Goal: Contribute content: Contribute content

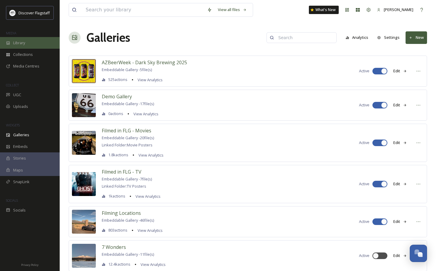
click at [19, 41] on span "Library" at bounding box center [19, 43] width 12 height 6
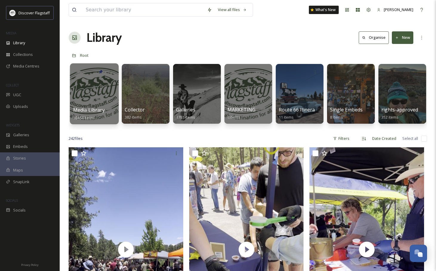
click at [91, 110] on span "Media Library" at bounding box center [89, 110] width 32 height 7
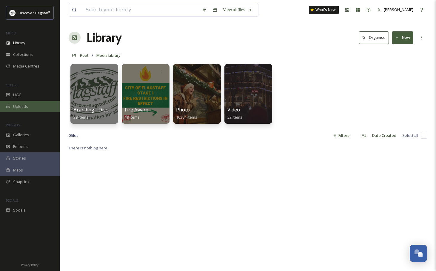
click at [28, 107] on div "Uploads" at bounding box center [30, 107] width 60 height 12
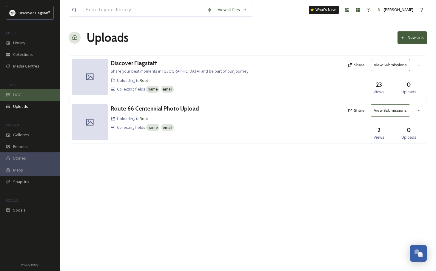
click at [20, 93] on span "UGC" at bounding box center [17, 95] width 8 height 6
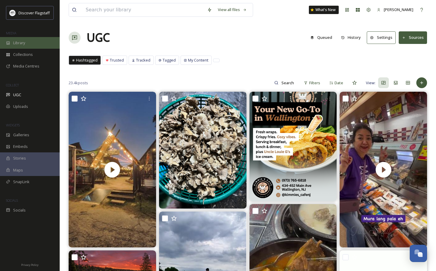
click at [33, 42] on div "Library" at bounding box center [30, 43] width 60 height 12
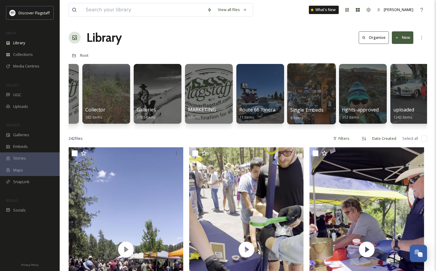
scroll to position [0, 52]
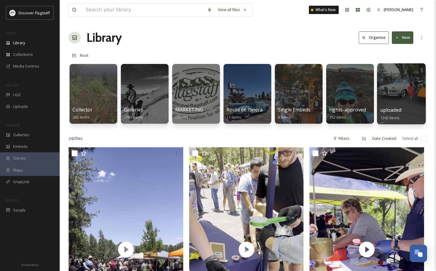
click at [388, 107] on span "uploaded" at bounding box center [390, 110] width 21 height 7
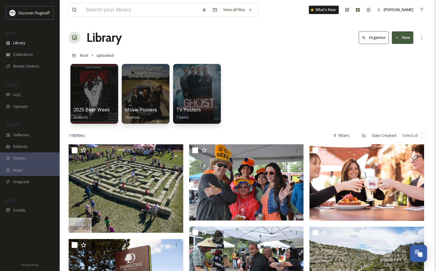
click at [400, 37] on button "New" at bounding box center [402, 37] width 21 height 12
click at [401, 53] on span "File Upload" at bounding box center [400, 52] width 20 height 6
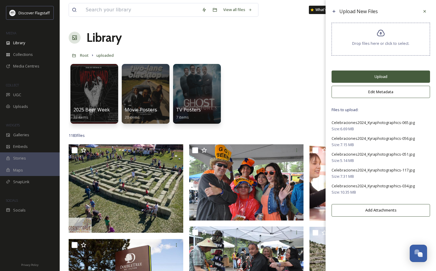
click at [396, 76] on button "Upload" at bounding box center [381, 76] width 99 height 12
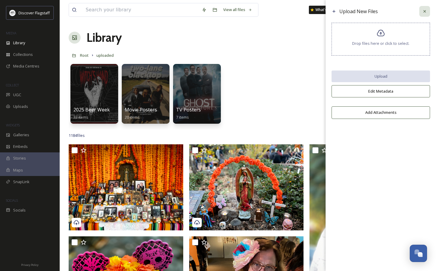
click at [426, 10] on icon at bounding box center [424, 11] width 5 height 5
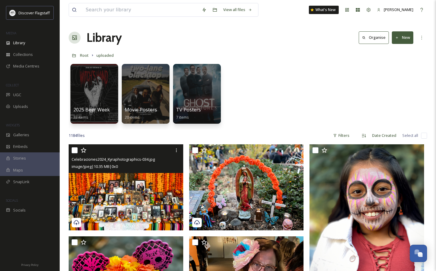
click at [73, 151] on input "checkbox" at bounding box center [75, 150] width 6 height 6
checkbox input "true"
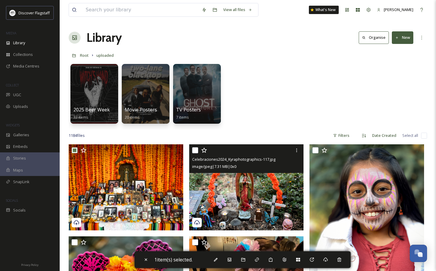
drag, startPoint x: 195, startPoint y: 149, endPoint x: 198, endPoint y: 149, distance: 3.3
click at [196, 149] on input "checkbox" at bounding box center [195, 150] width 6 height 6
checkbox input "true"
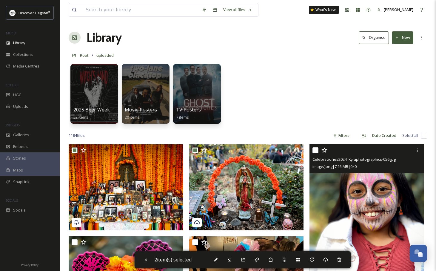
click at [314, 149] on input "checkbox" at bounding box center [316, 150] width 6 height 6
checkbox input "true"
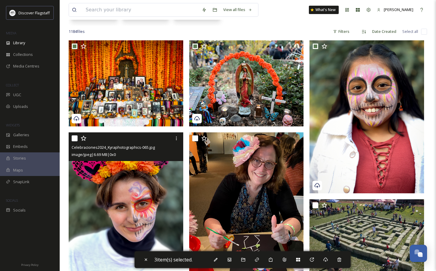
scroll to position [109, 0]
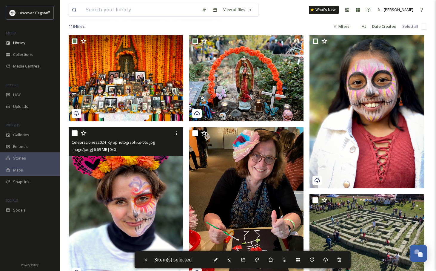
click at [76, 133] on input "checkbox" at bounding box center [75, 133] width 6 height 6
checkbox input "true"
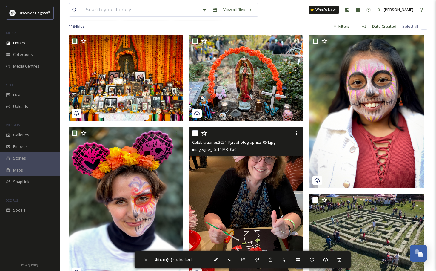
click at [195, 132] on input "checkbox" at bounding box center [195, 133] width 6 height 6
checkbox input "true"
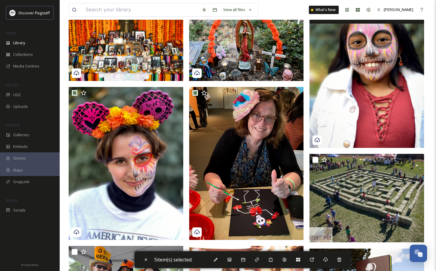
scroll to position [154, 0]
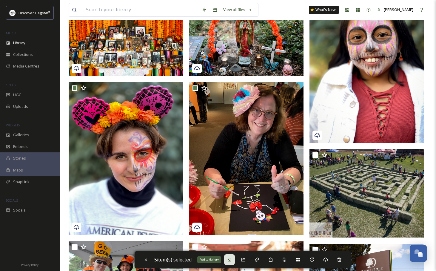
click at [232, 259] on icon at bounding box center [229, 259] width 5 height 5
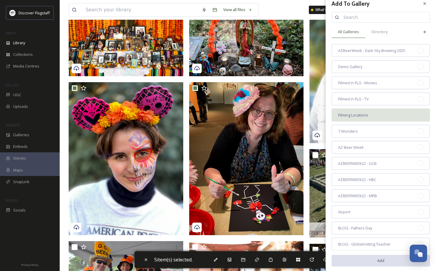
scroll to position [0, 0]
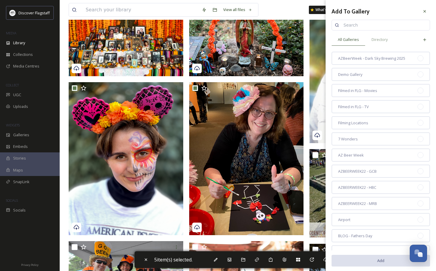
click at [352, 23] on input at bounding box center [384, 25] width 86 height 12
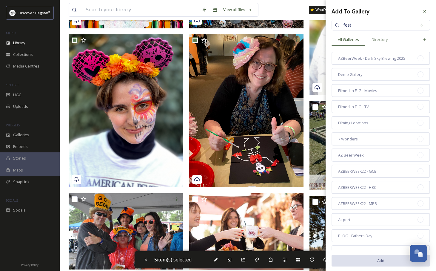
drag, startPoint x: 359, startPoint y: 25, endPoint x: 325, endPoint y: 21, distance: 34.3
paste input "FEST - Celebraciones"
click at [398, 26] on input "FEST - Celebraciones" at bounding box center [378, 25] width 74 height 12
type input "FEST - Celebraciones"
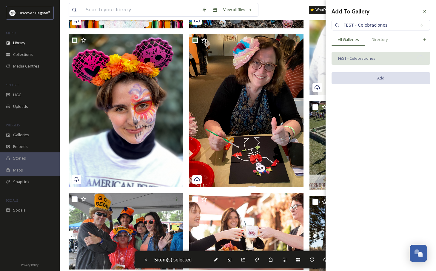
click at [378, 59] on div "FEST - Celebraciones" at bounding box center [381, 58] width 99 height 13
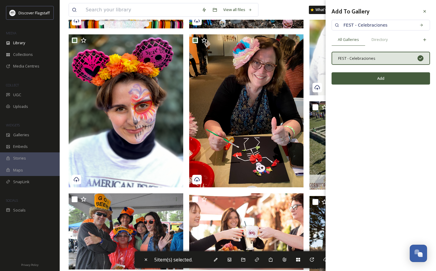
click at [382, 79] on button "Add" at bounding box center [381, 78] width 99 height 12
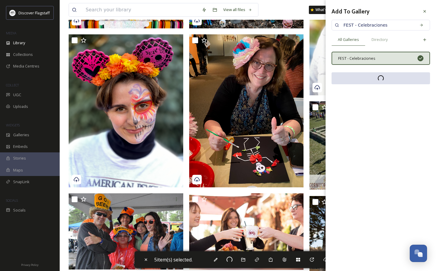
checkbox input "false"
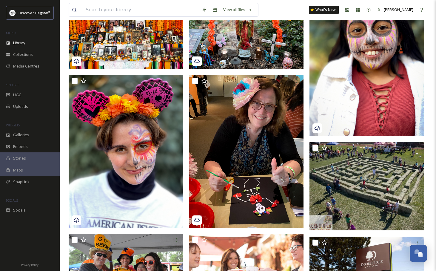
scroll to position [159, 0]
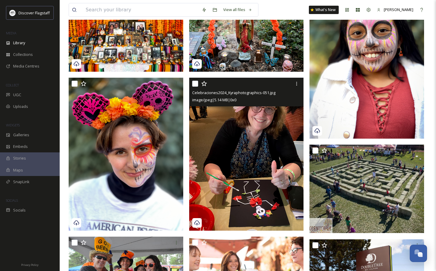
click at [196, 85] on input "checkbox" at bounding box center [195, 84] width 6 height 6
checkbox input "true"
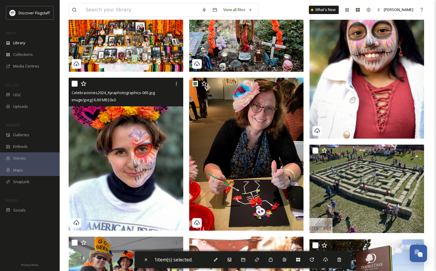
drag, startPoint x: 75, startPoint y: 84, endPoint x: 107, endPoint y: 105, distance: 38.8
click at [75, 84] on input "checkbox" at bounding box center [75, 84] width 6 height 6
checkbox input "true"
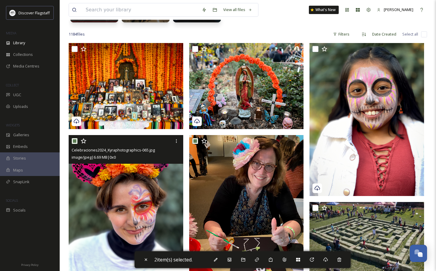
scroll to position [101, 0]
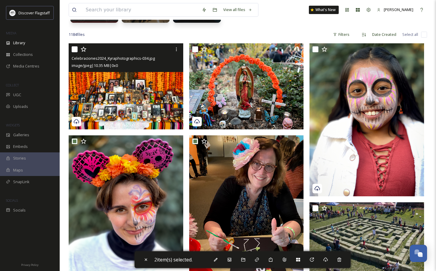
click at [73, 47] on input "checkbox" at bounding box center [75, 49] width 6 height 6
checkbox input "true"
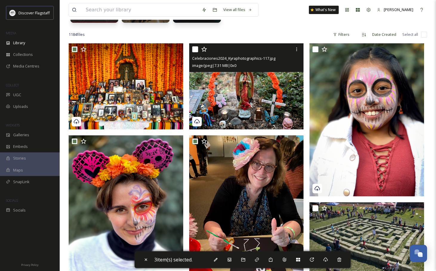
click at [194, 48] on input "checkbox" at bounding box center [195, 49] width 6 height 6
checkbox input "true"
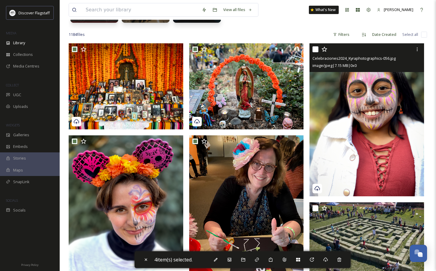
click at [316, 50] on input "checkbox" at bounding box center [316, 49] width 6 height 6
checkbox input "true"
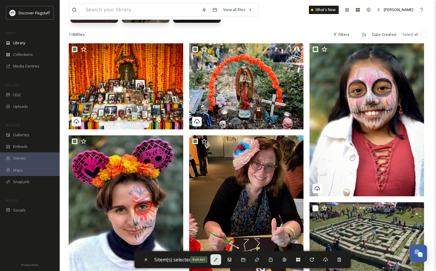
click at [218, 260] on icon at bounding box center [215, 259] width 5 height 5
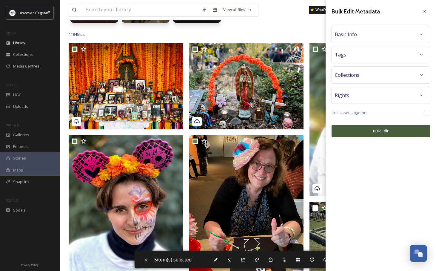
click at [372, 34] on div "Basic Info" at bounding box center [381, 34] width 92 height 11
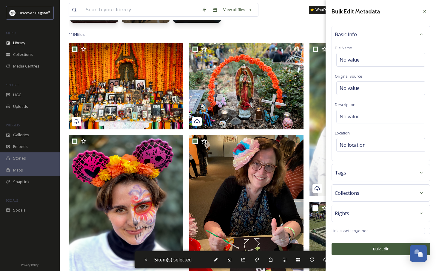
click at [375, 30] on div "Basic Info" at bounding box center [381, 34] width 92 height 11
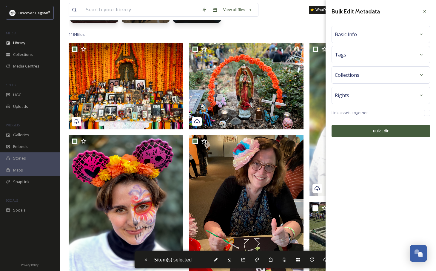
click at [357, 37] on div "Basic Info" at bounding box center [381, 34] width 92 height 11
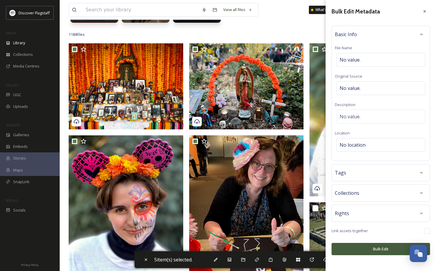
click at [355, 35] on span "Basic Info" at bounding box center [346, 34] width 22 height 7
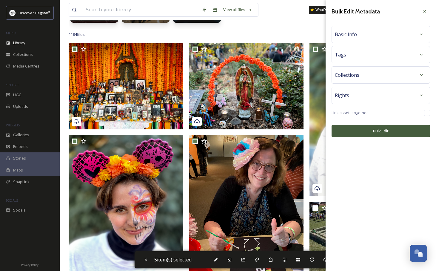
click at [355, 35] on span "Basic Info" at bounding box center [346, 34] width 22 height 7
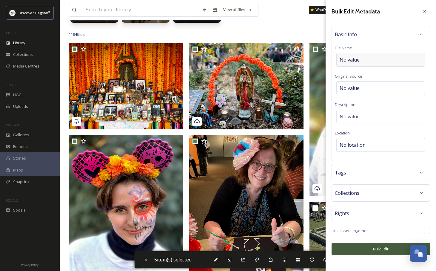
click at [371, 61] on div "No value." at bounding box center [380, 60] width 89 height 14
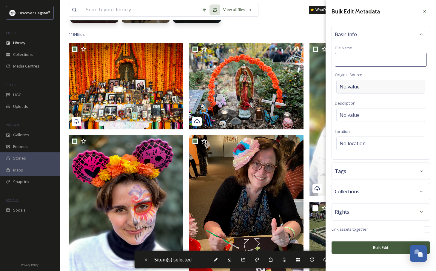
type input "Celebraciones de la Gente at the [GEOGRAPHIC_DATA][US_STATE]"
click at [363, 114] on div "Basic Info File Name Celebraciones de la Gente at the [GEOGRAPHIC_DATA][US_STAT…" at bounding box center [381, 93] width 99 height 134
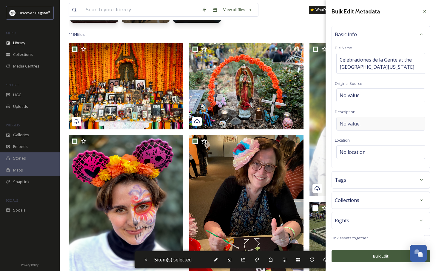
click at [350, 122] on span "No value." at bounding box center [350, 123] width 21 height 7
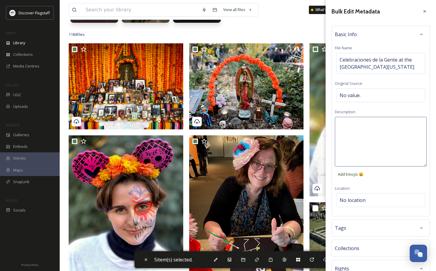
click at [359, 125] on textarea at bounding box center [381, 142] width 92 height 50
paste textarea "Celebraciones de la Gente at the [GEOGRAPHIC_DATA][US_STATE]"
type textarea "Celebraciones de la Gente at the [GEOGRAPHIC_DATA][US_STATE]"
click at [407, 63] on span "Celebraciones de la Gente at the [GEOGRAPHIC_DATA][US_STATE]" at bounding box center [381, 63] width 82 height 14
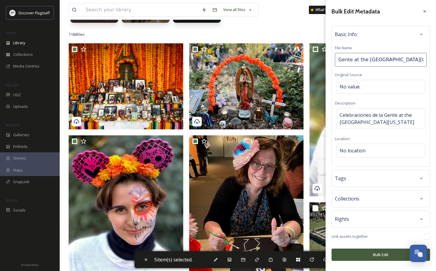
click at [409, 64] on input "Celebraciones de la Gente at the [GEOGRAPHIC_DATA][US_STATE]" at bounding box center [381, 60] width 92 height 14
click at [376, 59] on input "Celebraciones de la Gente at the [GEOGRAPHIC_DATA][US_STATE]" at bounding box center [381, 60] width 92 height 14
drag, startPoint x: 354, startPoint y: 59, endPoint x: 462, endPoint y: 60, distance: 107.8
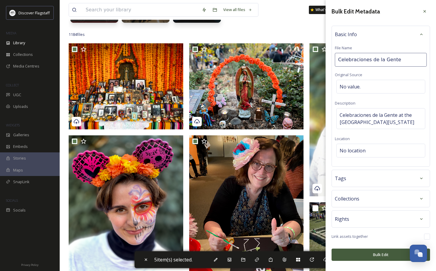
type input "Celebraciones de la Gente"
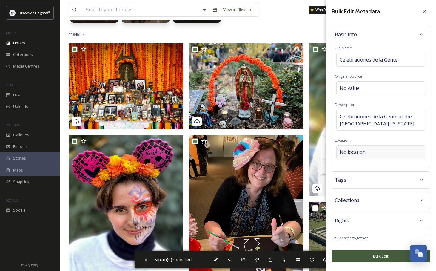
click at [377, 149] on div "No location" at bounding box center [380, 152] width 89 height 14
click at [370, 152] on input at bounding box center [381, 151] width 88 height 13
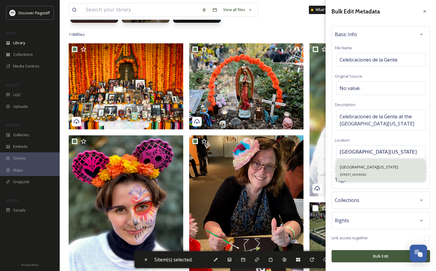
type input "[GEOGRAPHIC_DATA][US_STATE]"
click at [369, 168] on span "[GEOGRAPHIC_DATA][US_STATE]" at bounding box center [369, 166] width 58 height 5
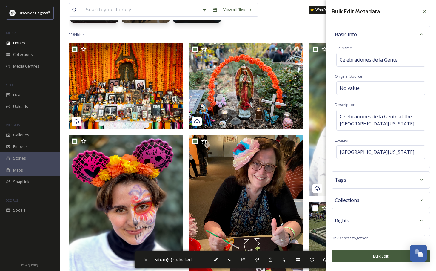
click at [413, 182] on div "Tags" at bounding box center [381, 179] width 92 height 11
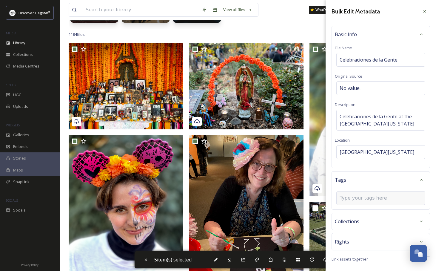
click at [381, 200] on input at bounding box center [370, 197] width 60 height 7
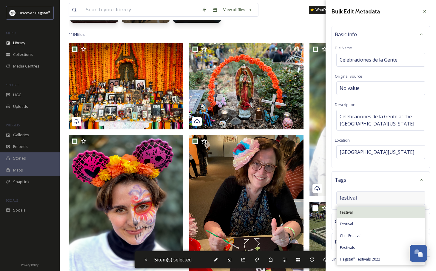
type input "festival"
click at [357, 213] on div "festival" at bounding box center [381, 212] width 88 height 12
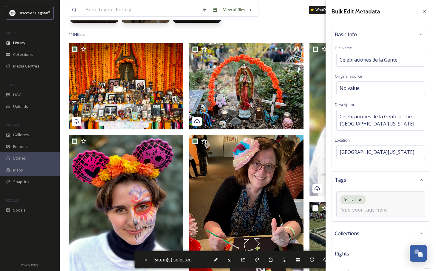
click at [384, 206] on input at bounding box center [370, 209] width 60 height 7
paste input "Celebraciones de la Gente at the [GEOGRAPHIC_DATA][US_STATE]"
click at [399, 206] on input "Celebraciones de la Gente at the [GEOGRAPHIC_DATA][US_STATE]" at bounding box center [370, 209] width 60 height 7
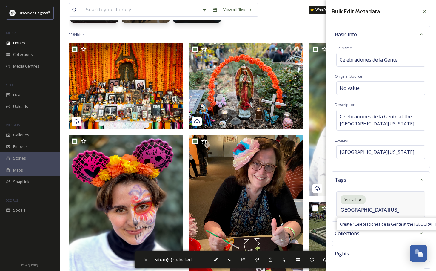
type input "Celebraciones de la Gente at the [GEOGRAPHIC_DATA]"
drag, startPoint x: 419, startPoint y: 199, endPoint x: 352, endPoint y: 200, distance: 66.6
click at [352, 200] on div "festival Celebraciones de la Gente at the [GEOGRAPHIC_DATA] " Celebraciones de …" at bounding box center [380, 204] width 89 height 26
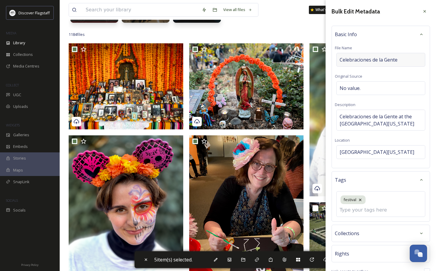
click at [401, 60] on div "Celebraciones de la Gente" at bounding box center [380, 60] width 89 height 14
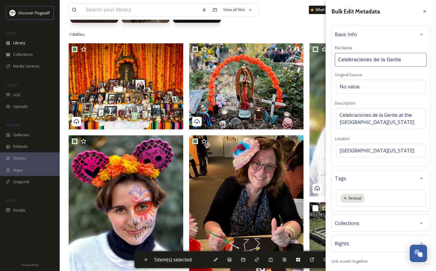
click at [379, 56] on input "Celebraciones de la Gente" at bounding box center [381, 60] width 92 height 14
click at [378, 199] on div "festival" at bounding box center [380, 199] width 89 height 17
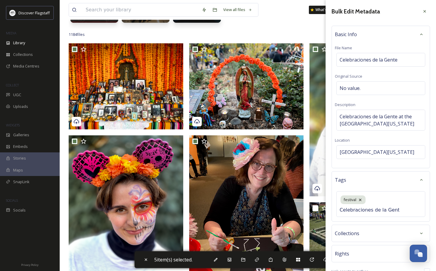
scroll to position [0, 4]
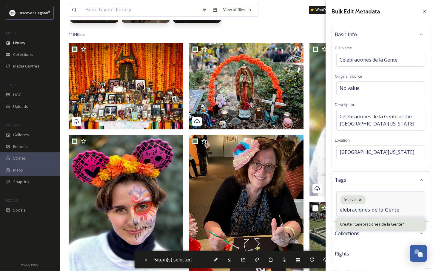
type input "Celebraciones de la Gente"
click at [363, 221] on span "Create " Celebraciones de la Gente "" at bounding box center [372, 224] width 64 height 6
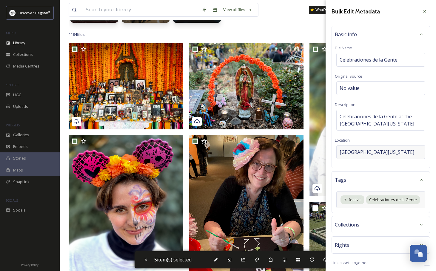
click at [408, 151] on div "[GEOGRAPHIC_DATA][US_STATE]" at bounding box center [380, 152] width 89 height 14
drag, startPoint x: 388, startPoint y: 152, endPoint x: 351, endPoint y: 163, distance: 38.2
click at [388, 152] on input at bounding box center [381, 151] width 88 height 13
click at [339, 170] on div "Bulk Edit Metadata Basic Info File Name Celebraciones de la Gente Original Sour…" at bounding box center [381, 146] width 110 height 293
click at [392, 123] on span "Celebraciones de la Gente at the [GEOGRAPHIC_DATA][US_STATE]" at bounding box center [381, 120] width 82 height 14
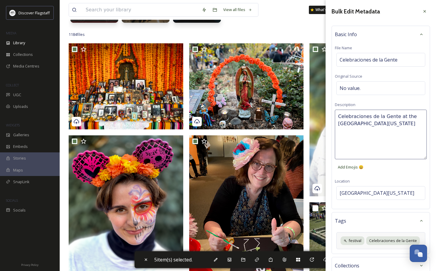
drag, startPoint x: 401, startPoint y: 116, endPoint x: 385, endPoint y: 120, distance: 15.9
click at [401, 116] on textarea "Celebraciones de la Gente at the [GEOGRAPHIC_DATA][US_STATE]" at bounding box center [381, 135] width 92 height 50
drag, startPoint x: 402, startPoint y: 124, endPoint x: 336, endPoint y: 126, distance: 65.4
click at [336, 126] on textarea "Celebraciones de la Gente at the [GEOGRAPHIC_DATA][US_STATE]" at bounding box center [381, 135] width 92 height 50
click at [379, 220] on div "Bulk Edit Metadata Basic Info File Name Celebraciones de la Gente Original Sour…" at bounding box center [381, 167] width 110 height 334
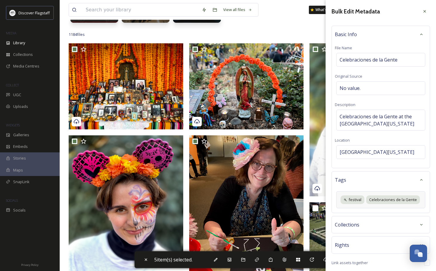
click at [422, 200] on div "festival Celebraciones de la Gente" at bounding box center [380, 199] width 89 height 17
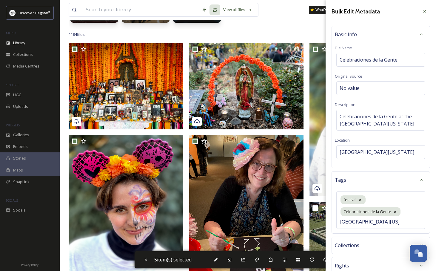
scroll to position [0, 10]
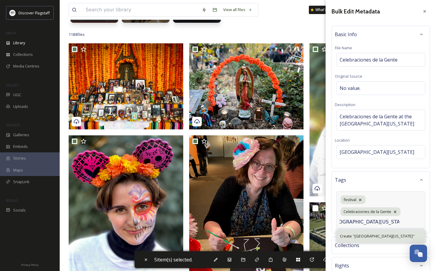
type input "[GEOGRAPHIC_DATA][US_STATE]"
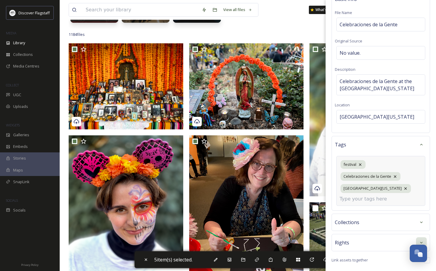
scroll to position [33, 0]
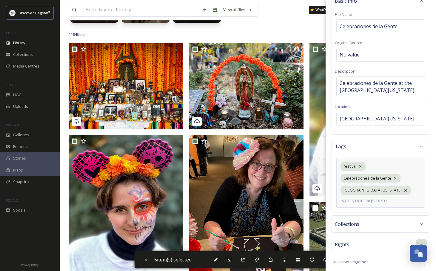
click at [424, 222] on div "Bulk Edit Metadata Basic Info File Name Celebraciones de la Gente Original Sour…" at bounding box center [381, 129] width 110 height 325
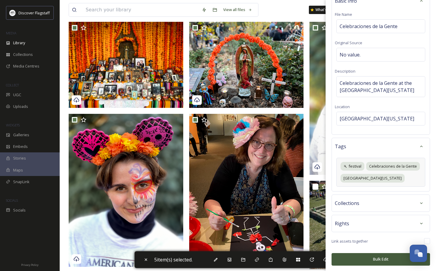
scroll to position [138, 0]
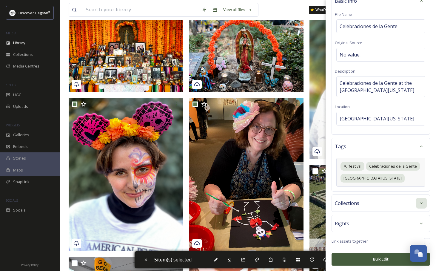
click at [425, 202] on div at bounding box center [421, 203] width 11 height 11
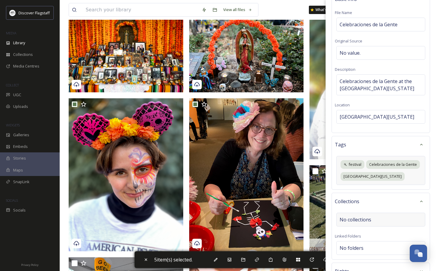
click at [369, 220] on span "No collections" at bounding box center [356, 219] width 32 height 7
click at [362, 220] on input at bounding box center [370, 219] width 66 height 13
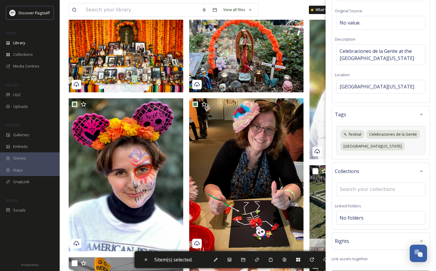
scroll to position [71, 0]
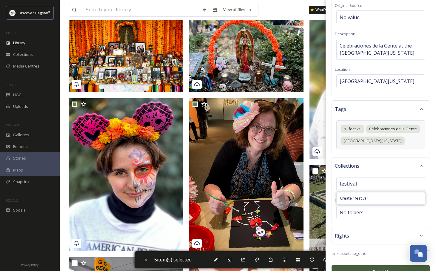
type input "festivals"
drag, startPoint x: 366, startPoint y: 184, endPoint x: 328, endPoint y: 184, distance: 38.2
click at [328, 184] on div "Bulk Edit Metadata Basic Info File Name Celebraciones de la Gente Original Sour…" at bounding box center [381, 106] width 110 height 354
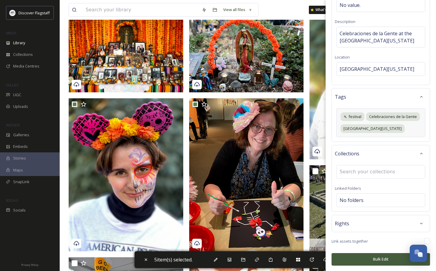
click at [400, 221] on div "Rights" at bounding box center [381, 223] width 92 height 11
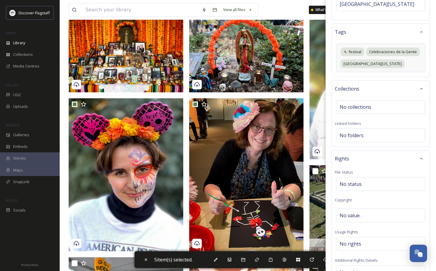
scroll to position [153, 0]
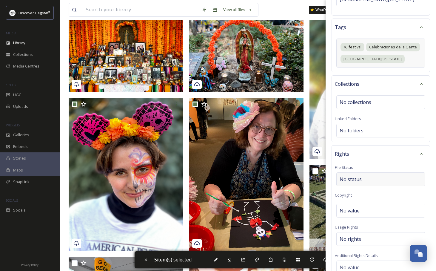
click at [367, 178] on div "No status" at bounding box center [380, 179] width 89 height 14
click at [365, 212] on div "No value." at bounding box center [380, 211] width 89 height 14
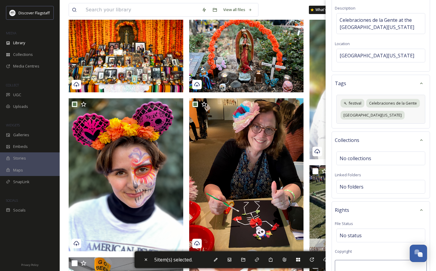
scroll to position [96, 0]
click at [401, 53] on span "[GEOGRAPHIC_DATA][US_STATE]" at bounding box center [377, 56] width 75 height 7
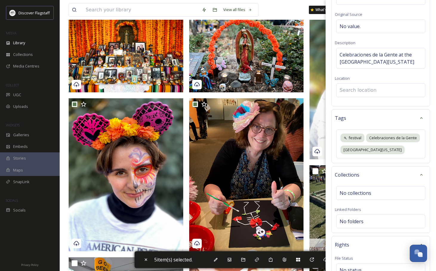
scroll to position [23, 0]
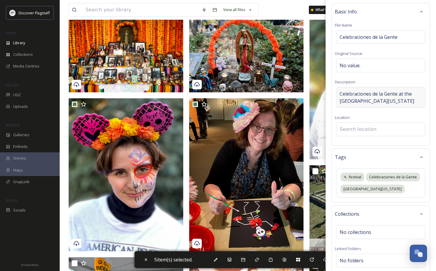
click at [383, 100] on span "Celebraciones de la Gente at the [GEOGRAPHIC_DATA][US_STATE]" at bounding box center [381, 97] width 82 height 14
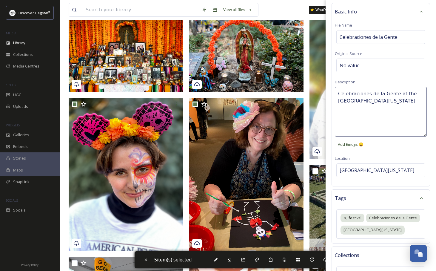
drag, startPoint x: 404, startPoint y: 102, endPoint x: 333, endPoint y: 102, distance: 70.8
click at [333, 102] on div "Basic Info File Name Celebraciones de la Gente Original Source No value. Descri…" at bounding box center [381, 94] width 99 height 183
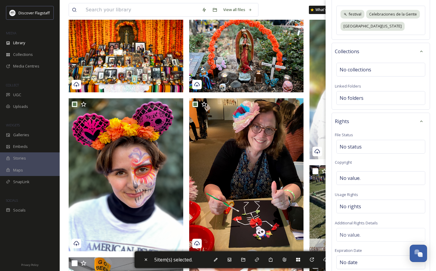
scroll to position [227, 0]
click at [365, 205] on div "No rights" at bounding box center [380, 206] width 89 height 14
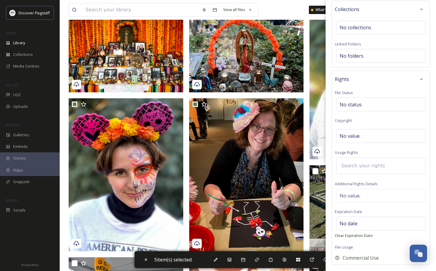
scroll to position [187, 0]
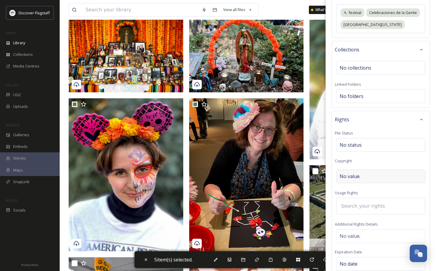
click at [359, 178] on span "No value." at bounding box center [350, 176] width 21 height 7
type input "[GEOGRAPHIC_DATA][US_STATE]"
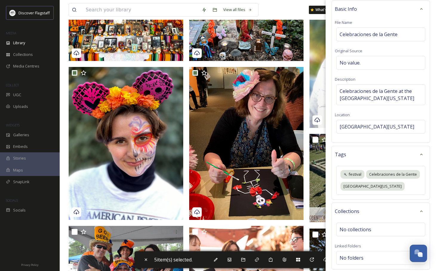
scroll to position [0, 0]
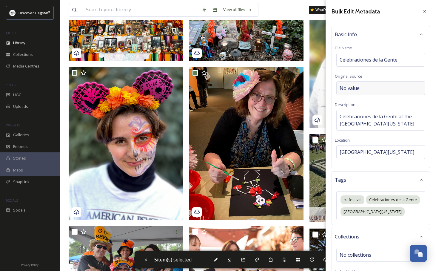
click at [357, 88] on span "No value." at bounding box center [350, 87] width 21 height 7
click at [374, 114] on span "Celebraciones de la Gente at the [GEOGRAPHIC_DATA][US_STATE]" at bounding box center [381, 120] width 82 height 14
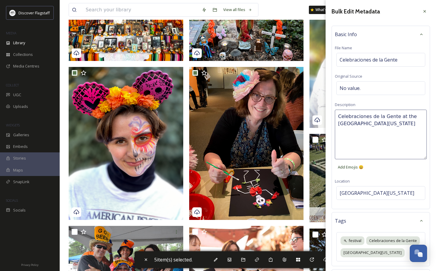
drag, startPoint x: 385, startPoint y: 122, endPoint x: 326, endPoint y: 112, distance: 59.6
paste textarea "Experience the vibrant traditions of Mexican and [DEMOGRAPHIC_DATA] communities…"
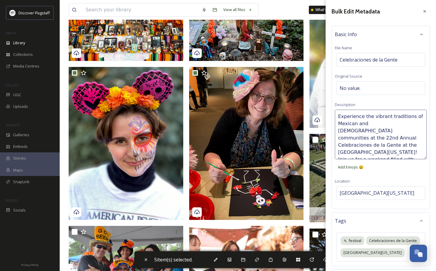
drag, startPoint x: 403, startPoint y: 144, endPoint x: 336, endPoint y: 117, distance: 71.8
click at [336, 117] on textarea "Experience the vibrant traditions of Mexican and [DEMOGRAPHIC_DATA] communities…" at bounding box center [381, 135] width 92 height 50
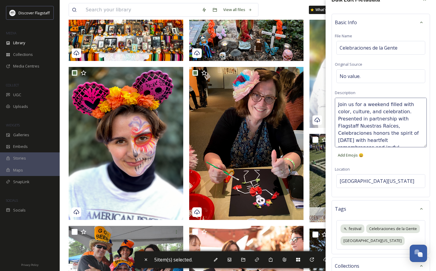
scroll to position [10, 0]
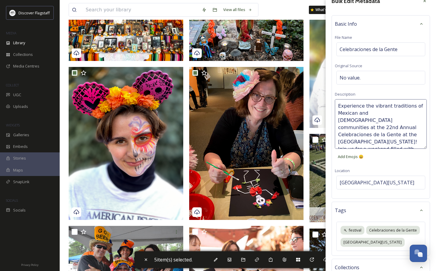
click at [403, 133] on textarea "Experience the vibrant traditions of Mexican and [DEMOGRAPHIC_DATA] communities…" at bounding box center [381, 124] width 92 height 50
type textarea "Experience the vibrant traditions of Mexican and [DEMOGRAPHIC_DATA] communities…"
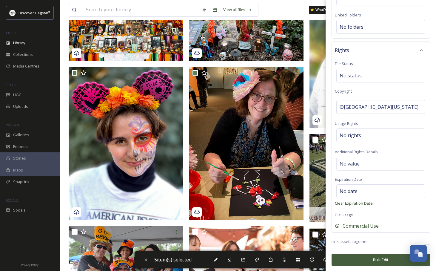
scroll to position [336, 0]
click at [384, 259] on button "Bulk Edit" at bounding box center [381, 259] width 99 height 12
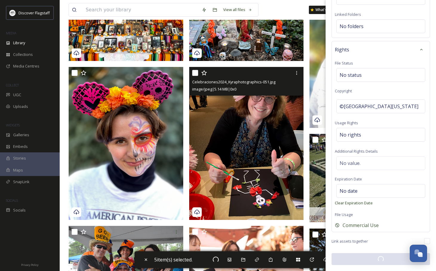
checkbox input "false"
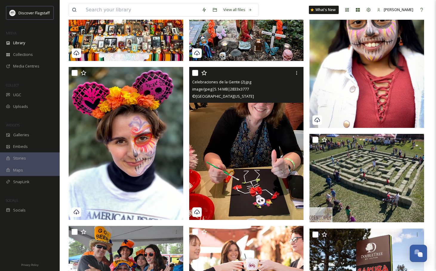
scroll to position [0, 0]
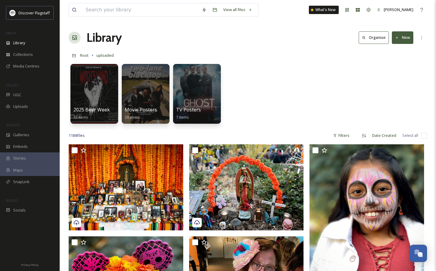
click at [296, 93] on div "2025 Beer Week 32 items Movie Posters 20 items TV Posters 7 items" at bounding box center [248, 95] width 359 height 69
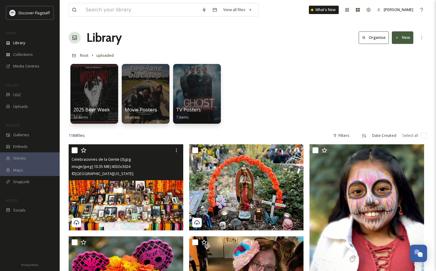
drag, startPoint x: 73, startPoint y: 149, endPoint x: 76, endPoint y: 149, distance: 3.0
click at [73, 149] on input "checkbox" at bounding box center [75, 150] width 6 height 6
checkbox input "true"
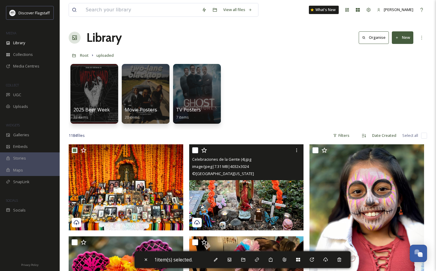
click at [194, 150] on input "checkbox" at bounding box center [195, 150] width 6 height 6
checkbox input "true"
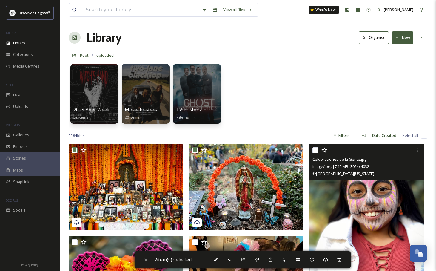
click at [316, 149] on input "checkbox" at bounding box center [316, 150] width 6 height 6
checkbox input "true"
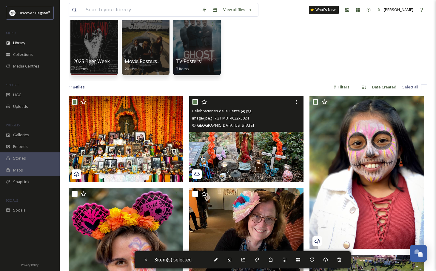
scroll to position [49, 0]
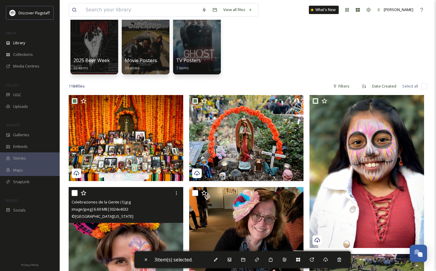
click at [72, 191] on input "checkbox" at bounding box center [75, 193] width 6 height 6
checkbox input "true"
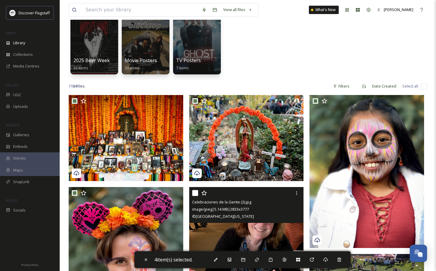
click at [196, 193] on input "checkbox" at bounding box center [195, 193] width 6 height 6
checkbox input "true"
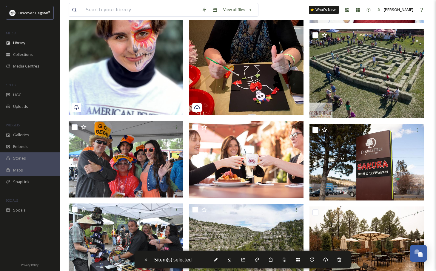
scroll to position [280, 0]
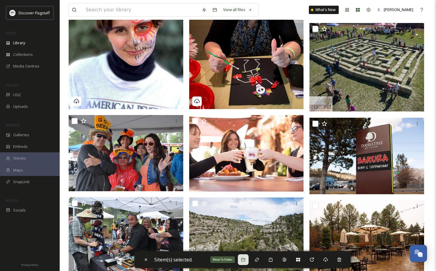
click at [244, 258] on icon at bounding box center [243, 259] width 5 height 5
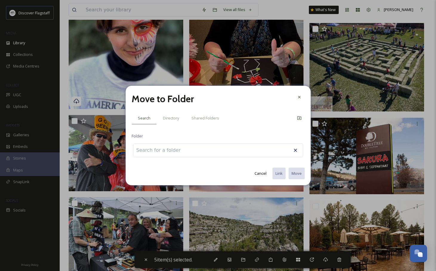
click at [184, 145] on input at bounding box center [166, 150] width 66 height 13
click at [175, 113] on div "Directory" at bounding box center [171, 118] width 29 height 12
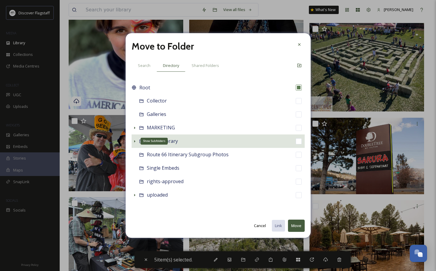
click at [134, 141] on icon at bounding box center [134, 141] width 1 height 2
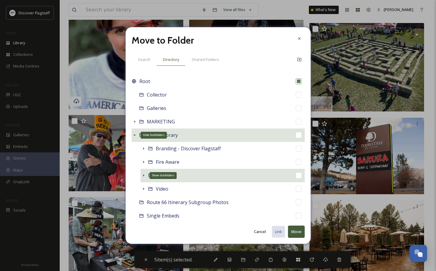
drag, startPoint x: 143, startPoint y: 175, endPoint x: 157, endPoint y: 175, distance: 13.7
click at [143, 175] on icon at bounding box center [143, 175] width 1 height 2
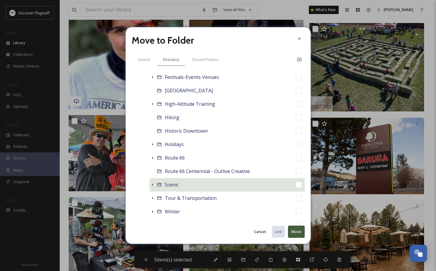
scroll to position [205, 0]
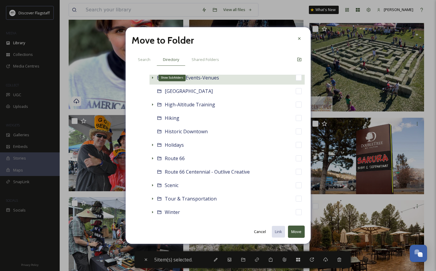
click at [152, 78] on icon at bounding box center [152, 77] width 5 height 5
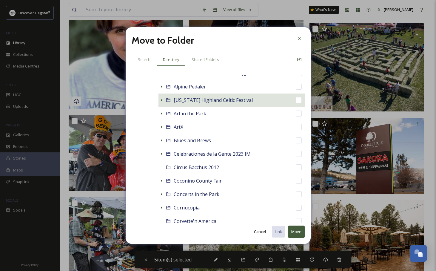
scroll to position [237, 0]
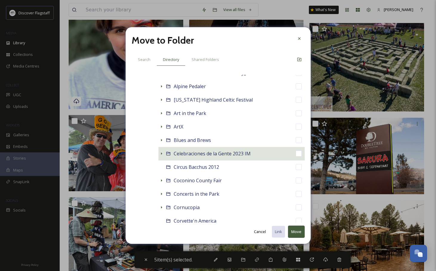
click at [193, 152] on span "Celebraciones de la Gente 2023 IM" at bounding box center [212, 153] width 77 height 7
checkbox input "false"
checkbox input "true"
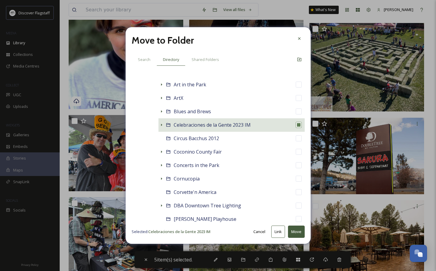
scroll to position [264, 0]
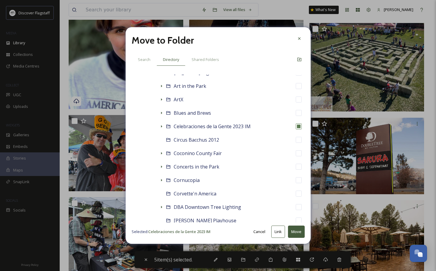
click at [299, 232] on button "Move" at bounding box center [296, 231] width 17 height 12
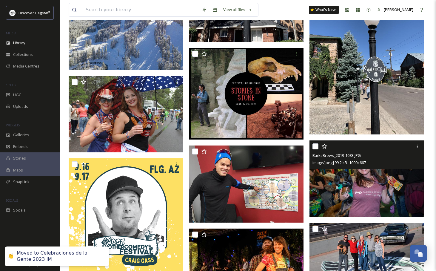
scroll to position [0, 0]
